Goal: Task Accomplishment & Management: Complete application form

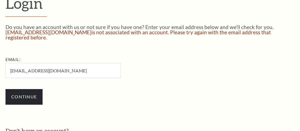
scroll to position [142, 0]
click at [213, 46] on div "Do you have an account with us or not sure if you have one? Enter your email ad…" at bounding box center [149, 67] width 289 height 86
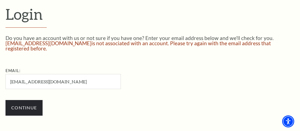
scroll to position [120, 0]
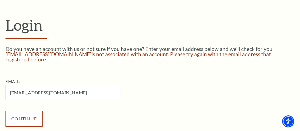
click at [29, 119] on input "Continue" at bounding box center [23, 118] width 37 height 15
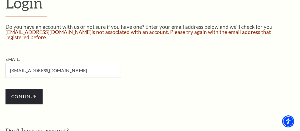
click at [131, 104] on div "Continue" at bounding box center [90, 96] width 170 height 26
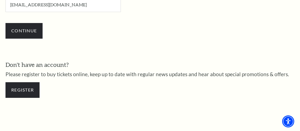
scroll to position [198, 0]
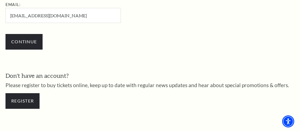
click at [156, 4] on div "Email: Reynaldojimenez823@gmail.com" at bounding box center [90, 12] width 170 height 22
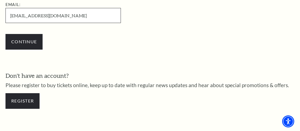
click at [12, 15] on input "Reynaldojimenez823@gmail.com" at bounding box center [62, 15] width 115 height 15
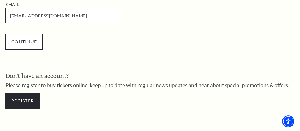
type input "[EMAIL_ADDRESS][DOMAIN_NAME]"
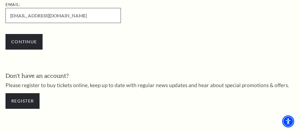
click at [5, 34] on input "Continue" at bounding box center [23, 41] width 37 height 15
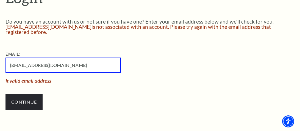
click at [109, 68] on input "[EMAIL_ADDRESS][DOMAIN_NAME]" at bounding box center [62, 65] width 115 height 15
type input "r"
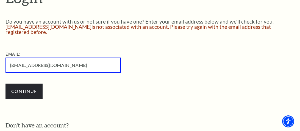
click at [52, 67] on input "[EMAIL_ADDRESS][DOMAIN_NAME]" at bounding box center [62, 65] width 115 height 15
type input "Reynaldojimenez@gmail.com"
click at [5, 84] on input "Continue" at bounding box center [23, 91] width 37 height 15
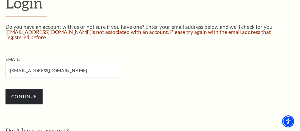
type input "reynaldojimenez@gmail.com"
click at [5, 89] on input "Continue" at bounding box center [23, 96] width 37 height 15
click at [67, 69] on input "reynaldojimenez@gmail.com" at bounding box center [62, 70] width 115 height 15
type input "[EMAIL_ADDRESS][DOMAIN_NAME]"
click at [5, 89] on input "Continue" at bounding box center [23, 96] width 37 height 15
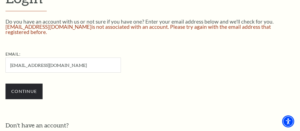
click at [85, 66] on input "[EMAIL_ADDRESS][DOMAIN_NAME]" at bounding box center [62, 65] width 115 height 15
type input "r"
type input "b"
click at [150, 83] on div "Continue" at bounding box center [90, 91] width 170 height 26
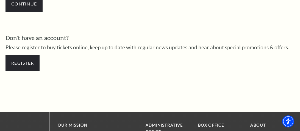
scroll to position [236, 0]
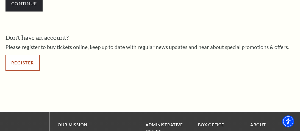
click at [30, 66] on link "Register" at bounding box center [22, 62] width 34 height 15
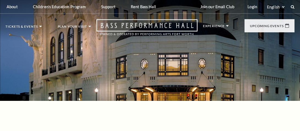
select select "1"
select select "TX"
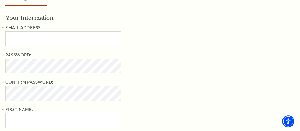
scroll to position [164, 0]
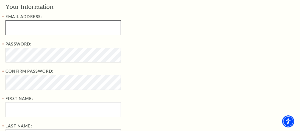
click at [69, 26] on input "Email Address:" at bounding box center [62, 27] width 115 height 15
type input "reynaldojimenez823@gmail.com"
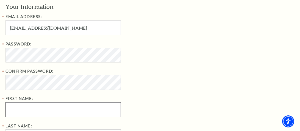
click at [82, 113] on input "First Name:" at bounding box center [62, 109] width 115 height 15
type input "Raynaldo"
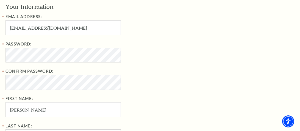
click at [57, 95] on div "Password: Confirm Password: First Name: Raynaldo" at bounding box center [94, 79] width 178 height 77
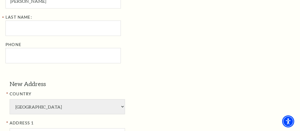
scroll to position [274, 0]
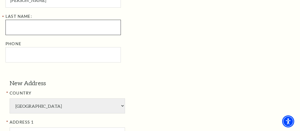
click at [90, 25] on input "Last Name:" at bounding box center [62, 27] width 115 height 15
type input "jimenez"
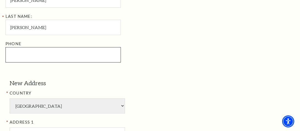
click at [58, 56] on input "Phone" at bounding box center [62, 54] width 115 height 15
type input "214-694-5448"
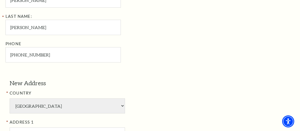
click at [85, 77] on div "Your Information Email Address: reynaldojimenez823@gmail.com Password: Confirm …" at bounding box center [149, 79] width 289 height 372
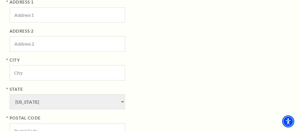
scroll to position [395, 0]
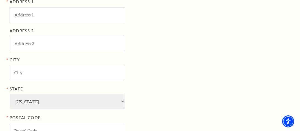
click at [54, 15] on input "ADDRESS 1" at bounding box center [67, 14] width 115 height 15
type input "107 misty ct"
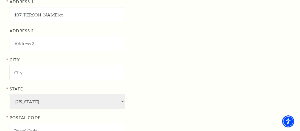
click at [75, 77] on input "City" at bounding box center [67, 72] width 115 height 15
type input "waxahachie"
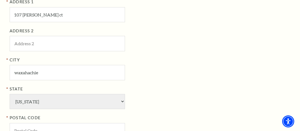
click at [187, 66] on div "City waxahachie" at bounding box center [99, 69] width 178 height 24
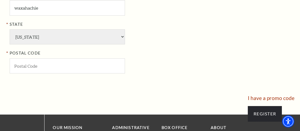
scroll to position [461, 0]
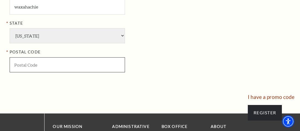
click at [25, 63] on input "POSTAL CODE" at bounding box center [67, 64] width 115 height 15
type input "75165"
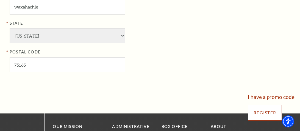
click at [259, 111] on input "Register" at bounding box center [265, 112] width 34 height 15
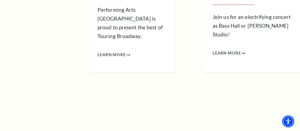
scroll to position [395, 0]
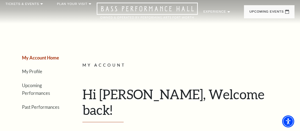
scroll to position [11, 0]
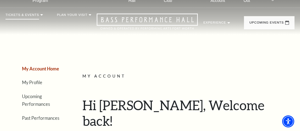
click at [37, 19] on li "Tickets & Events Now On Sale Broadway At The Bass presented by PNC Bank [PERSON…" at bounding box center [23, 21] width 37 height 16
click at [40, 15] on li "Tickets & Events Now On Sale Broadway At The Bass presented by PNC Bank [PERSON…" at bounding box center [23, 21] width 37 height 16
click at [40, 15] on li "Tickets & Events Now On Sale Broadway At The Bass presented by PNC Bank Irwin S…" at bounding box center [23, 21] width 37 height 16
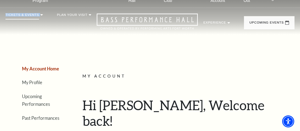
click at [40, 15] on li "Tickets & Events Now On Sale Broadway At The Bass presented by PNC Bank Irwin S…" at bounding box center [23, 21] width 37 height 16
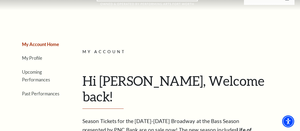
scroll to position [44, 0]
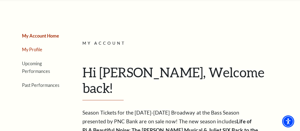
click at [29, 47] on link "My Profile" at bounding box center [32, 49] width 20 height 5
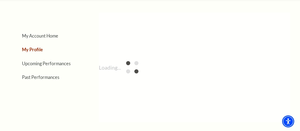
click at [29, 47] on link "My Profile" at bounding box center [32, 49] width 21 height 5
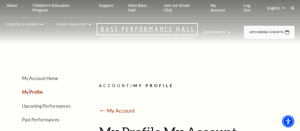
scroll to position [0, 0]
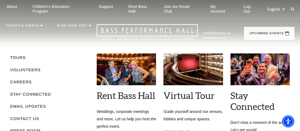
click at [227, 33] on use at bounding box center [228, 33] width 2 height 1
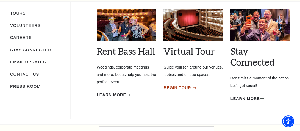
scroll to position [44, 0]
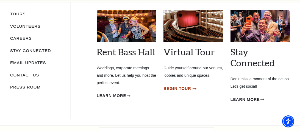
click at [173, 88] on span "Begin Tour" at bounding box center [176, 88] width 27 height 7
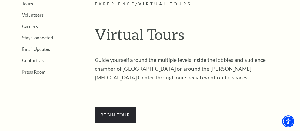
scroll to position [131, 0]
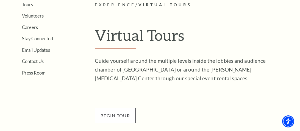
click at [126, 120] on span "BEGin Tour" at bounding box center [115, 115] width 41 height 15
